Goal: Check status: Check status

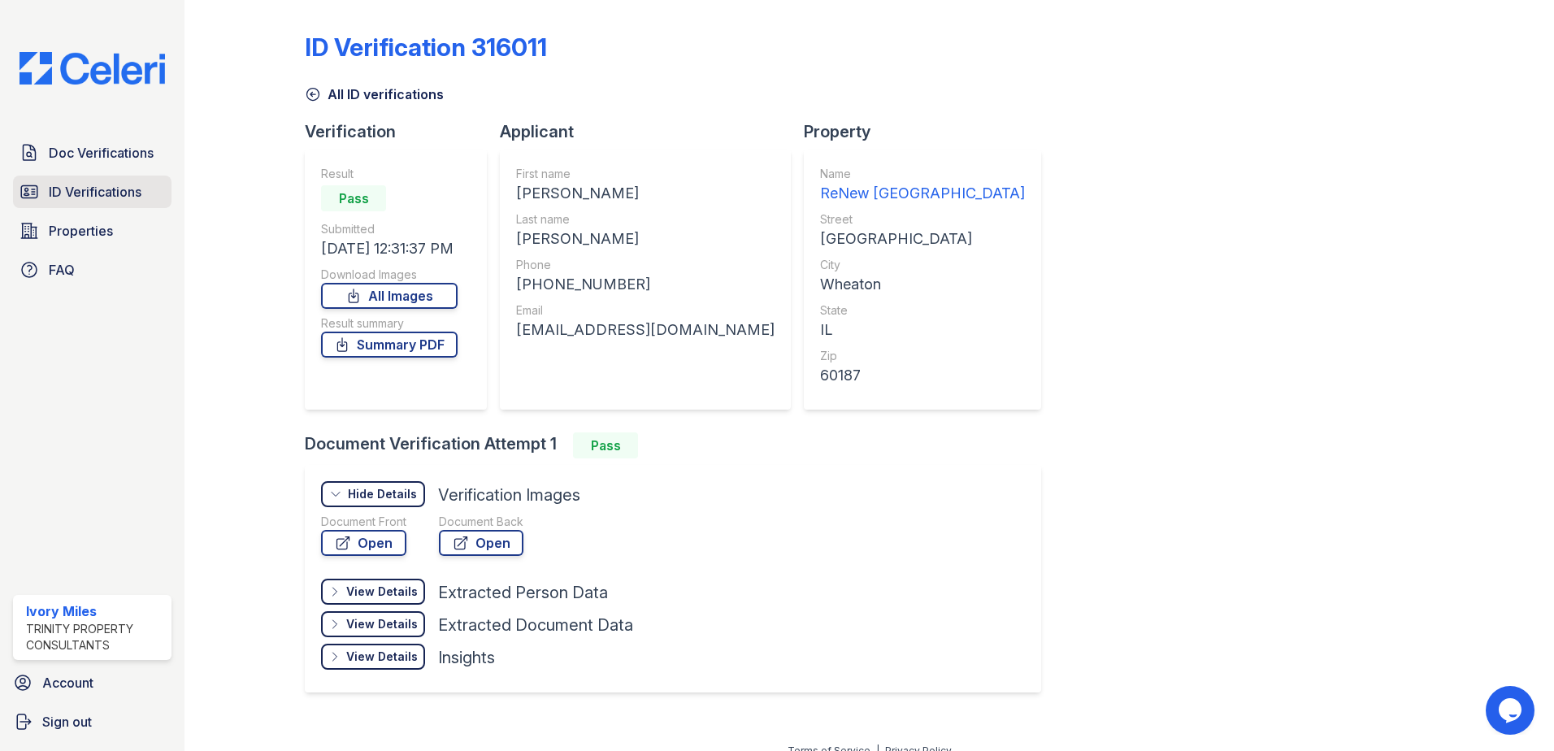
drag, startPoint x: 0, startPoint y: 0, endPoint x: 137, endPoint y: 188, distance: 232.1
click at [137, 188] on span "ID Verifications" at bounding box center [95, 192] width 93 height 20
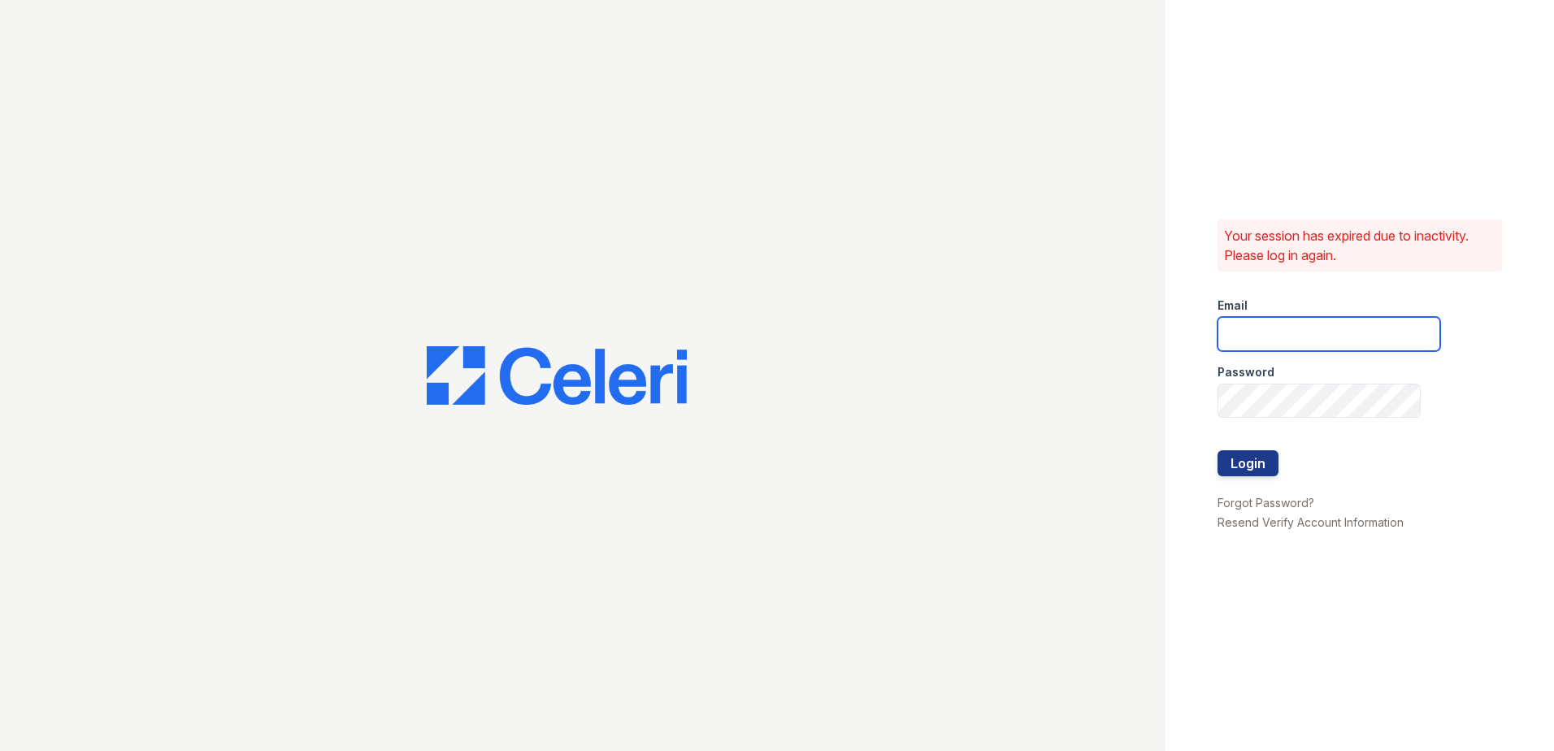
type input "[EMAIL_ADDRESS][DOMAIN_NAME]"
click at [1237, 460] on button "Login" at bounding box center [1247, 463] width 61 height 26
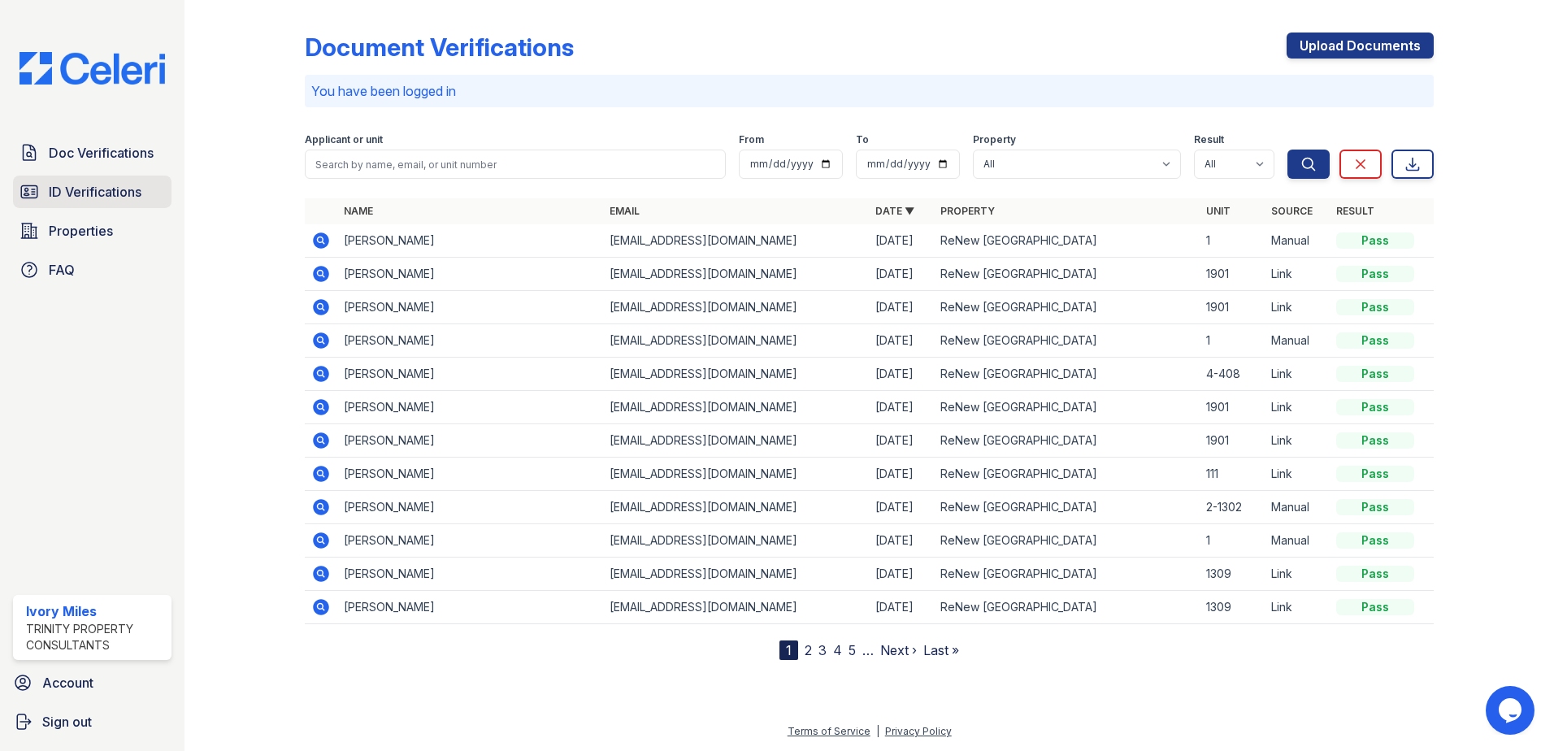
click at [141, 197] on span "ID Verifications" at bounding box center [95, 192] width 93 height 20
